Goal: Task Accomplishment & Management: Manage account settings

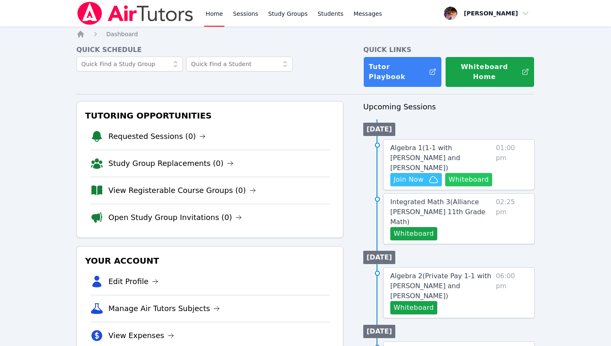
scroll to position [4, 0]
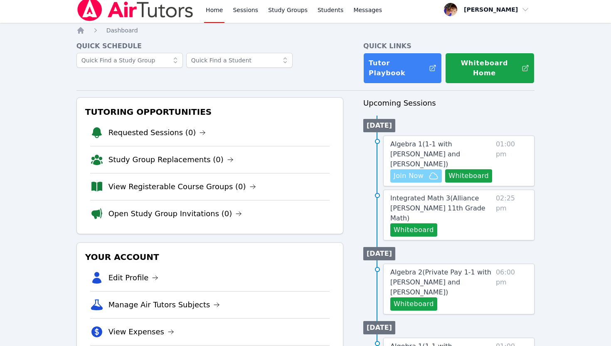
click at [410, 171] on span "Join Now" at bounding box center [409, 176] width 30 height 10
click at [416, 147] on span "Algebra 1 ( 1-1 with HELEN RAMIREZ MARTIN and Alexis Asiama )" at bounding box center [425, 154] width 70 height 28
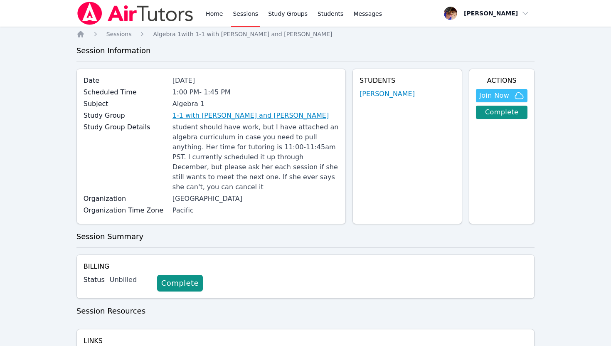
click at [204, 115] on link "1-1 with HELEN RAMIREZ MARTIN and Alexis Asiama" at bounding box center [251, 116] width 156 height 10
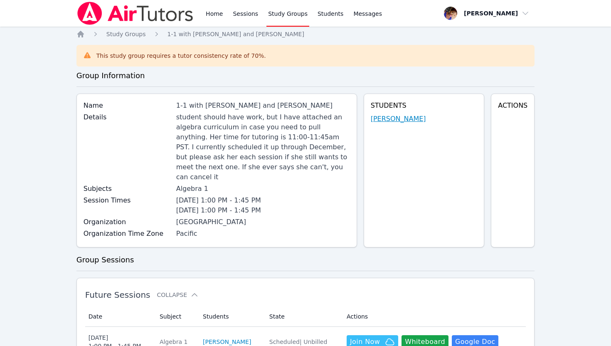
click at [371, 120] on link "HELEN RAMIREZ MARTIN" at bounding box center [398, 119] width 55 height 10
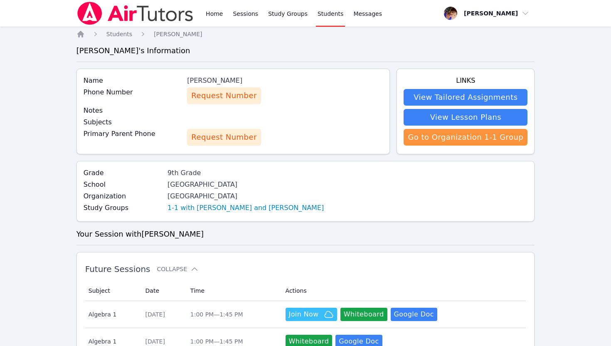
click at [218, 99] on span "Request Number" at bounding box center [223, 96] width 65 height 12
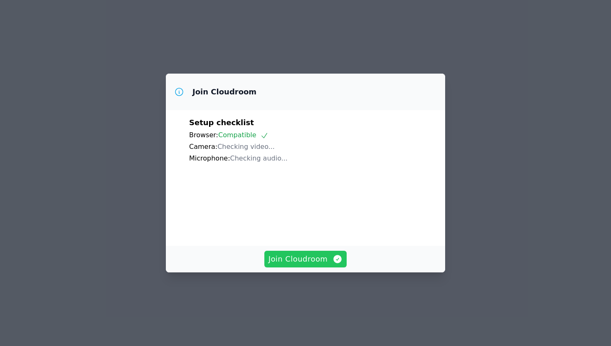
click at [325, 265] on span "Join Cloudroom" at bounding box center [306, 259] width 74 height 12
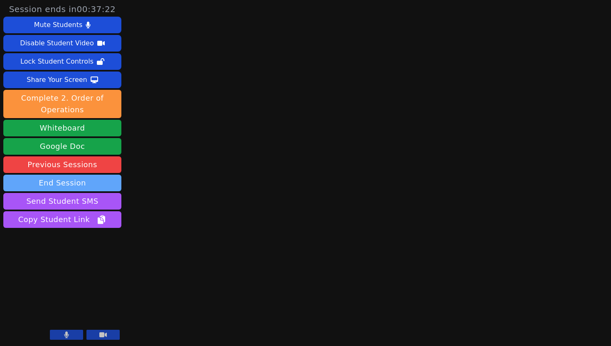
click at [30, 183] on button "End Session" at bounding box center [62, 183] width 118 height 17
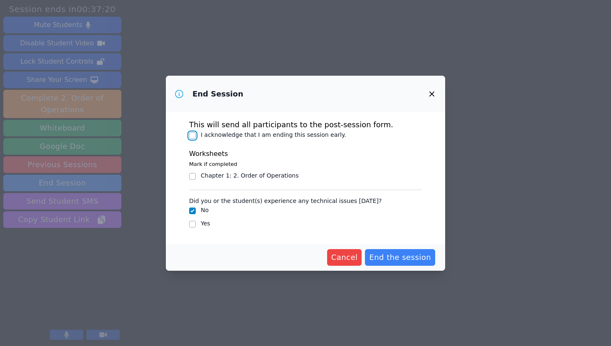
click at [193, 136] on input "I acknowledge that I am ending this session early." at bounding box center [192, 135] width 7 height 7
checkbox input "true"
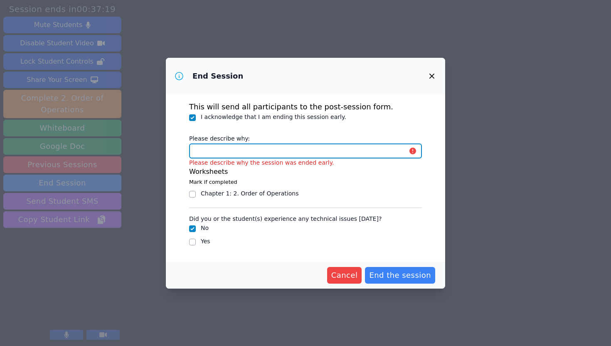
click at [207, 153] on input "Please describe why:" at bounding box center [305, 150] width 233 height 15
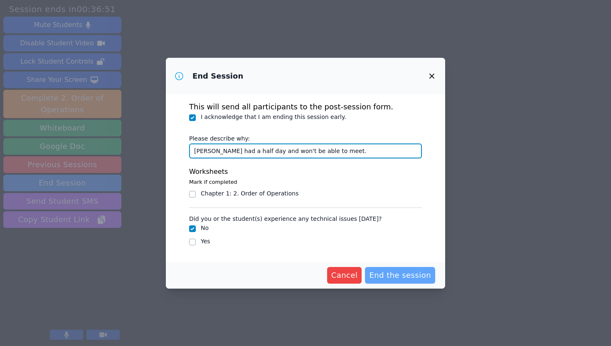
type input "Helen had a half day and won't be able to meet."
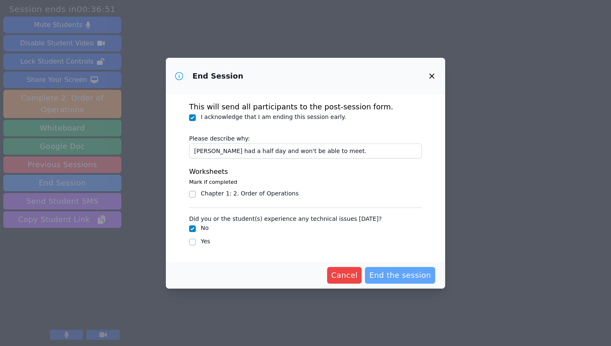
click at [388, 277] on span "End the session" at bounding box center [400, 275] width 62 height 12
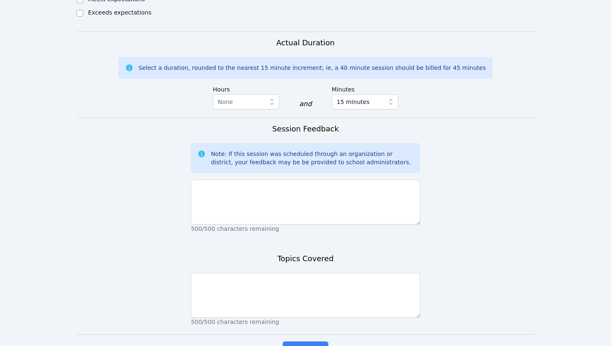
scroll to position [578, 0]
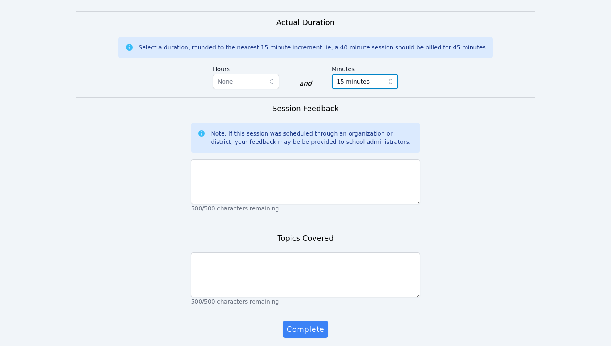
click at [392, 81] on icon "button" at bounding box center [391, 81] width 8 height 8
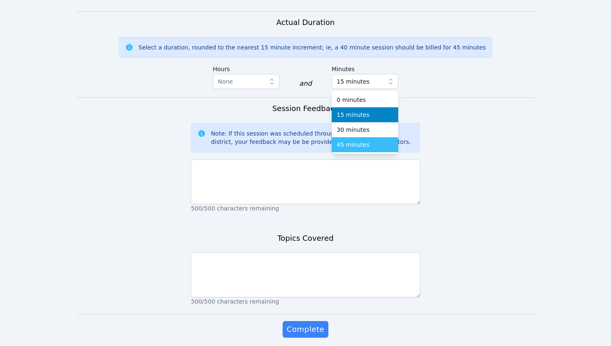
click at [359, 142] on span "45 minutes" at bounding box center [353, 145] width 33 height 8
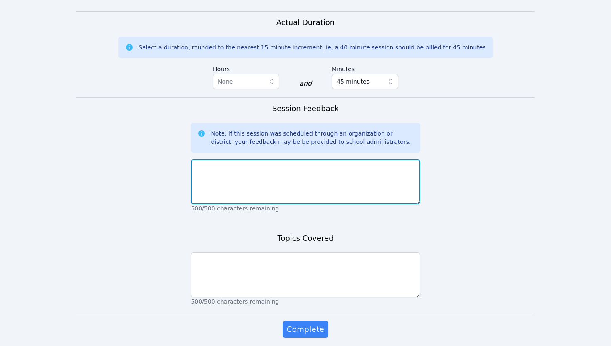
click at [291, 173] on textarea at bounding box center [305, 181] width 229 height 45
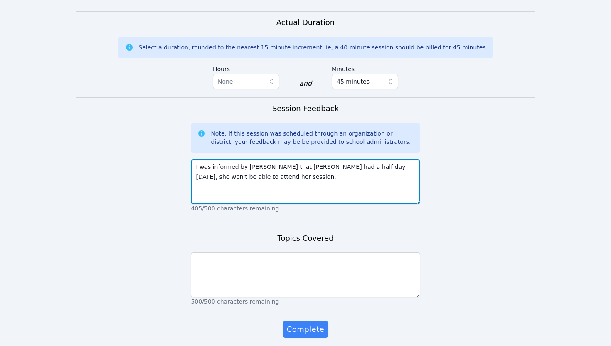
type textarea "I was informed by Amy that Helen had a half day today, she won't be able to att…"
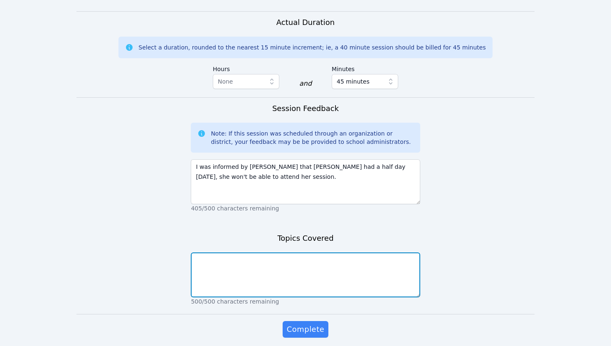
click at [289, 267] on textarea at bounding box center [305, 274] width 229 height 45
type textarea "n/a"
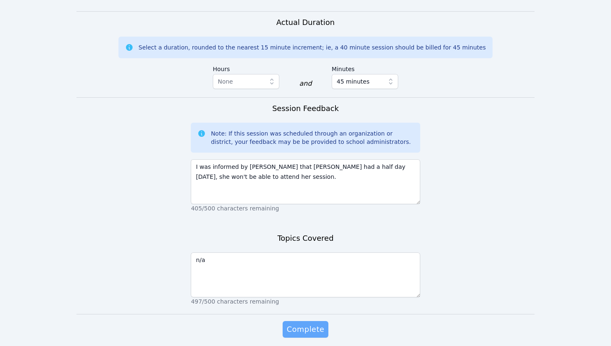
click at [306, 331] on span "Complete" at bounding box center [305, 329] width 37 height 12
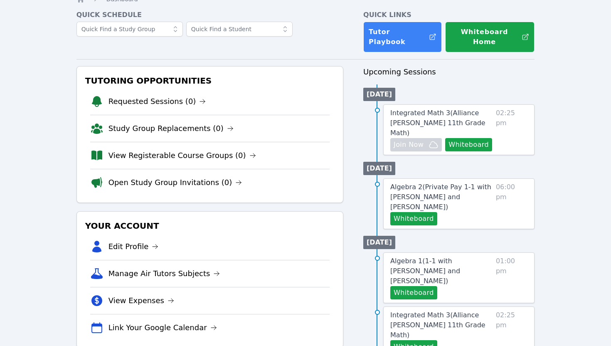
scroll to position [42, 0]
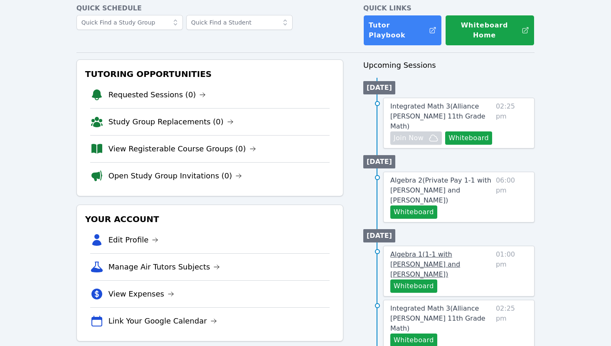
click at [408, 250] on span "Algebra 1 ( 1-1 with HELEN RAMIREZ MARTIN and Alexis Asiama )" at bounding box center [425, 264] width 70 height 28
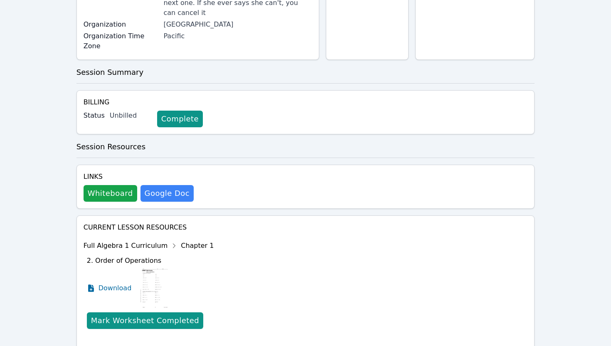
scroll to position [232, 0]
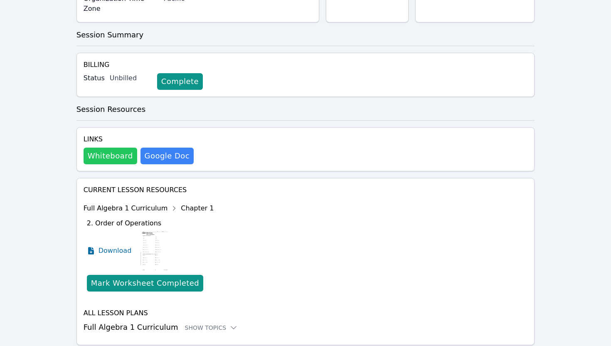
click at [94, 148] on button "Whiteboard" at bounding box center [111, 156] width 54 height 17
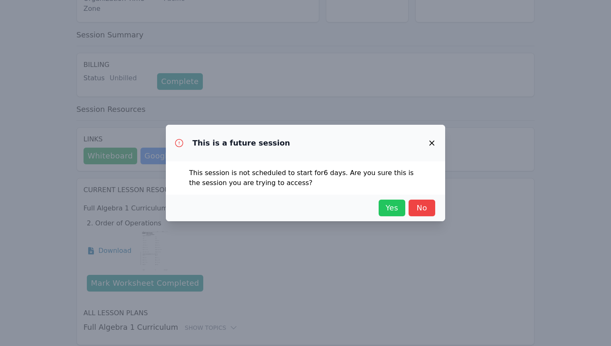
click at [394, 211] on span "Yes" at bounding box center [392, 208] width 18 height 12
